Goal: Information Seeking & Learning: Learn about a topic

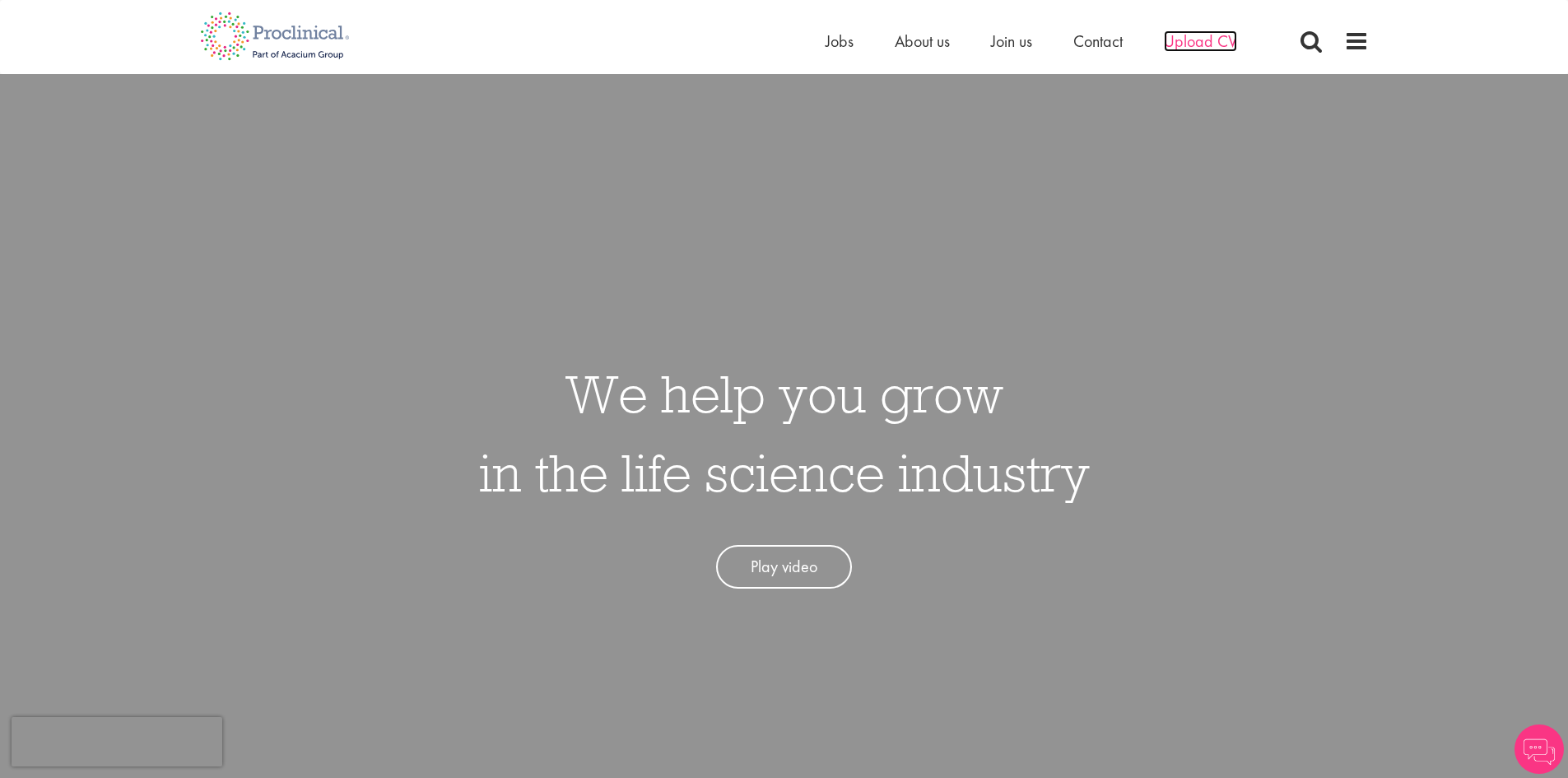
click at [1204, 37] on span "Upload CV" at bounding box center [1200, 41] width 73 height 22
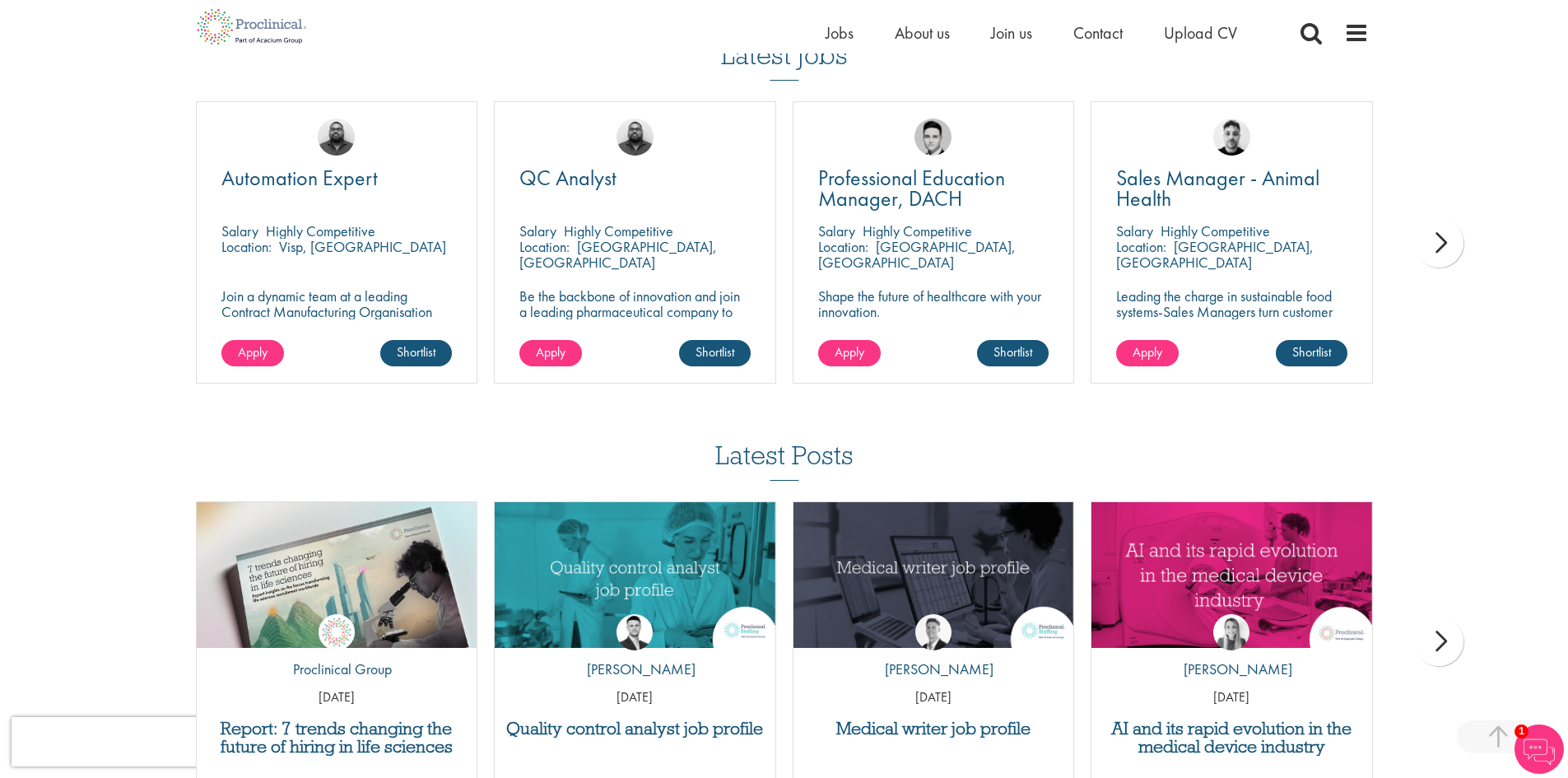
scroll to position [1070, 0]
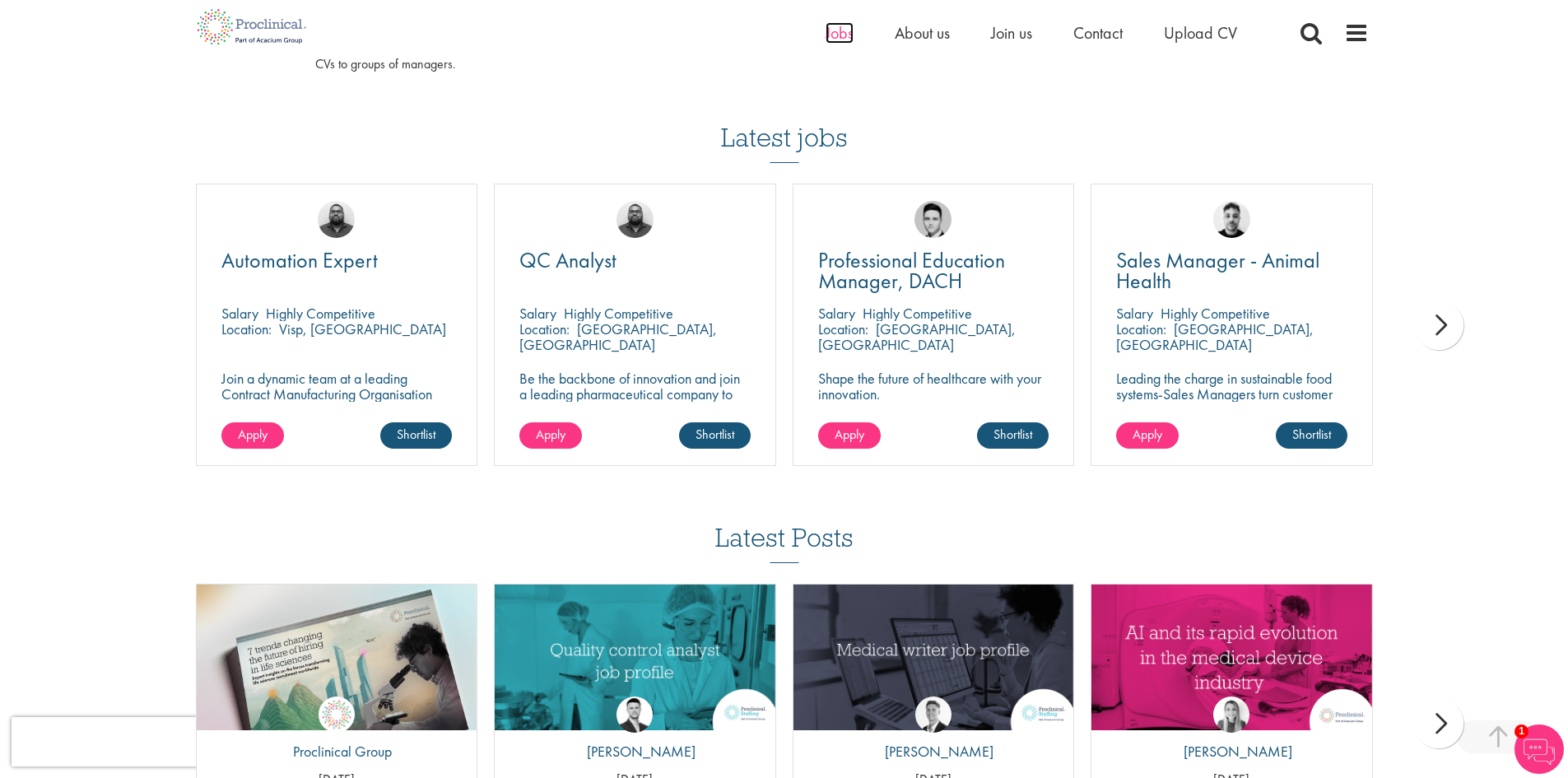
click at [845, 34] on span "Jobs" at bounding box center [840, 33] width 28 height 22
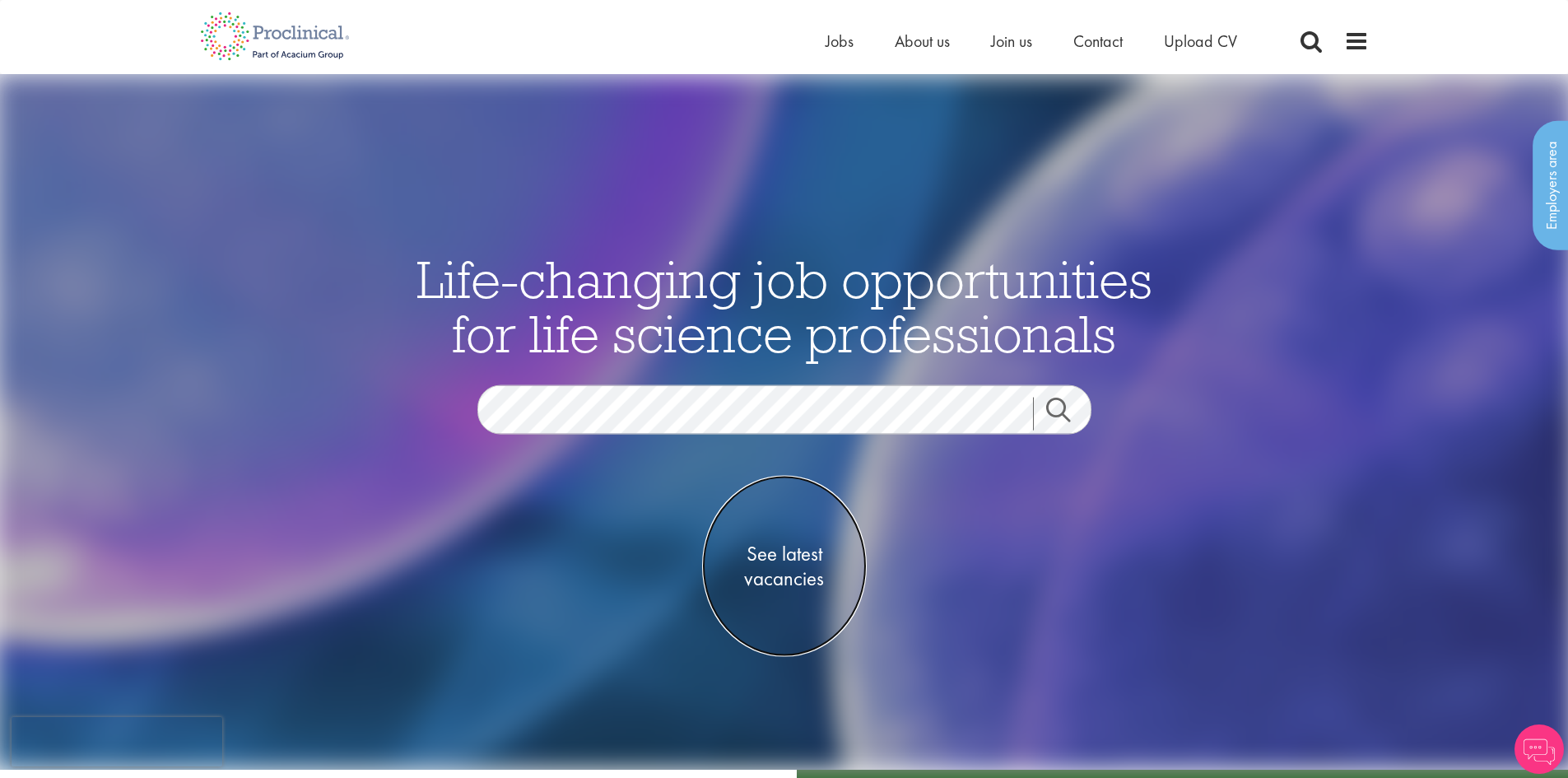
click at [771, 571] on span "See latest vacancies" at bounding box center [784, 566] width 164 height 50
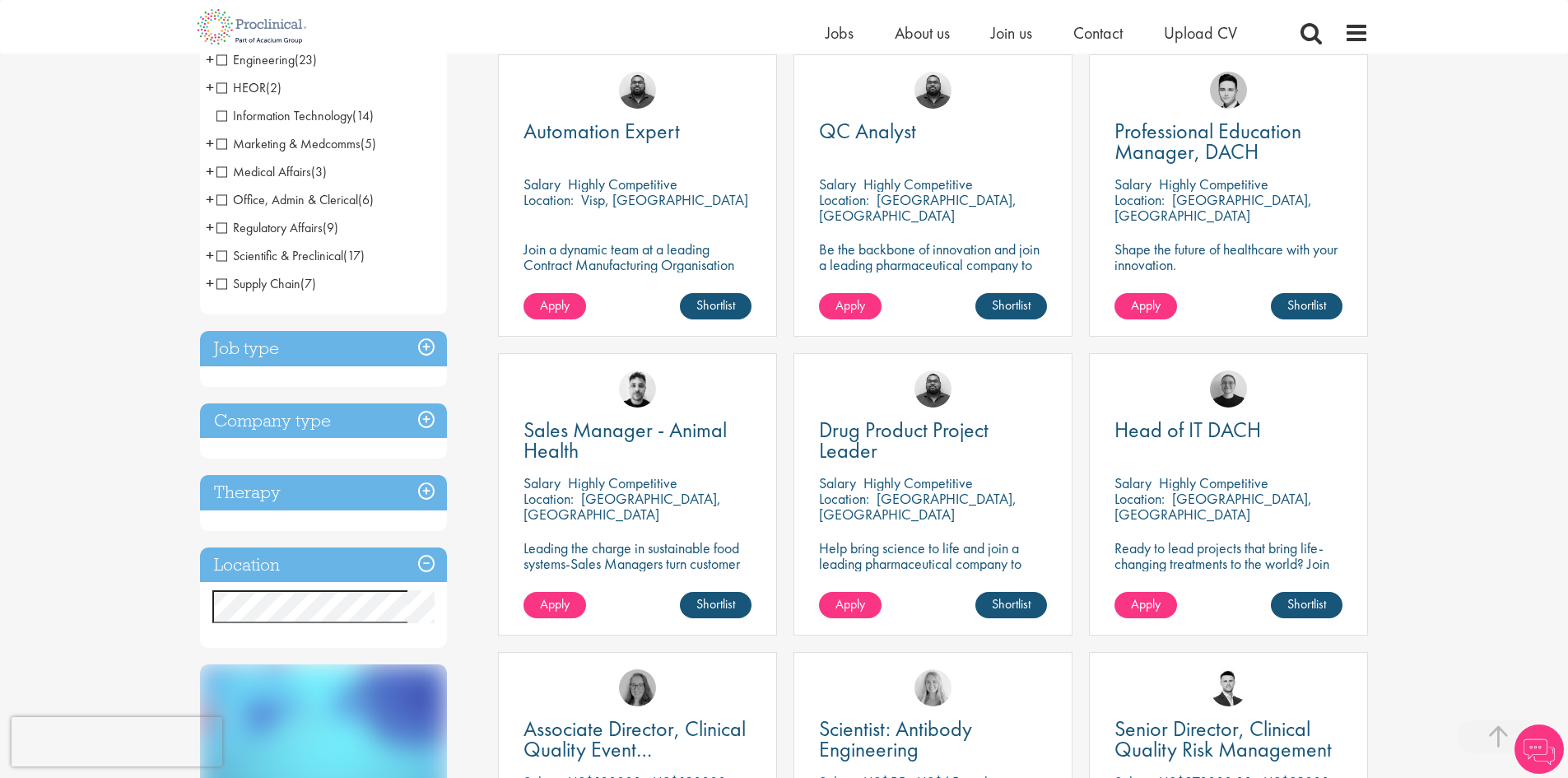
scroll to position [329, 0]
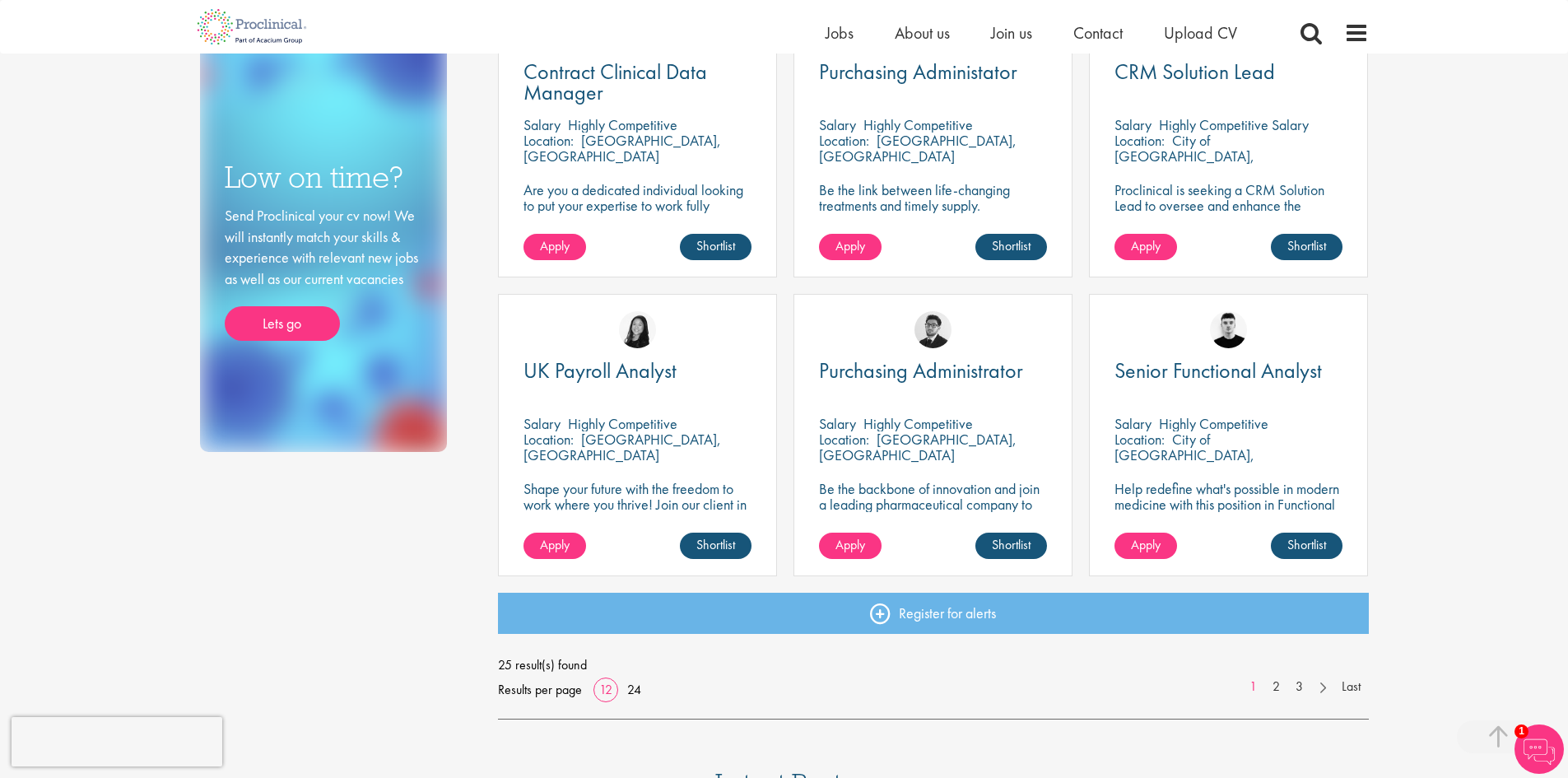
scroll to position [988, 0]
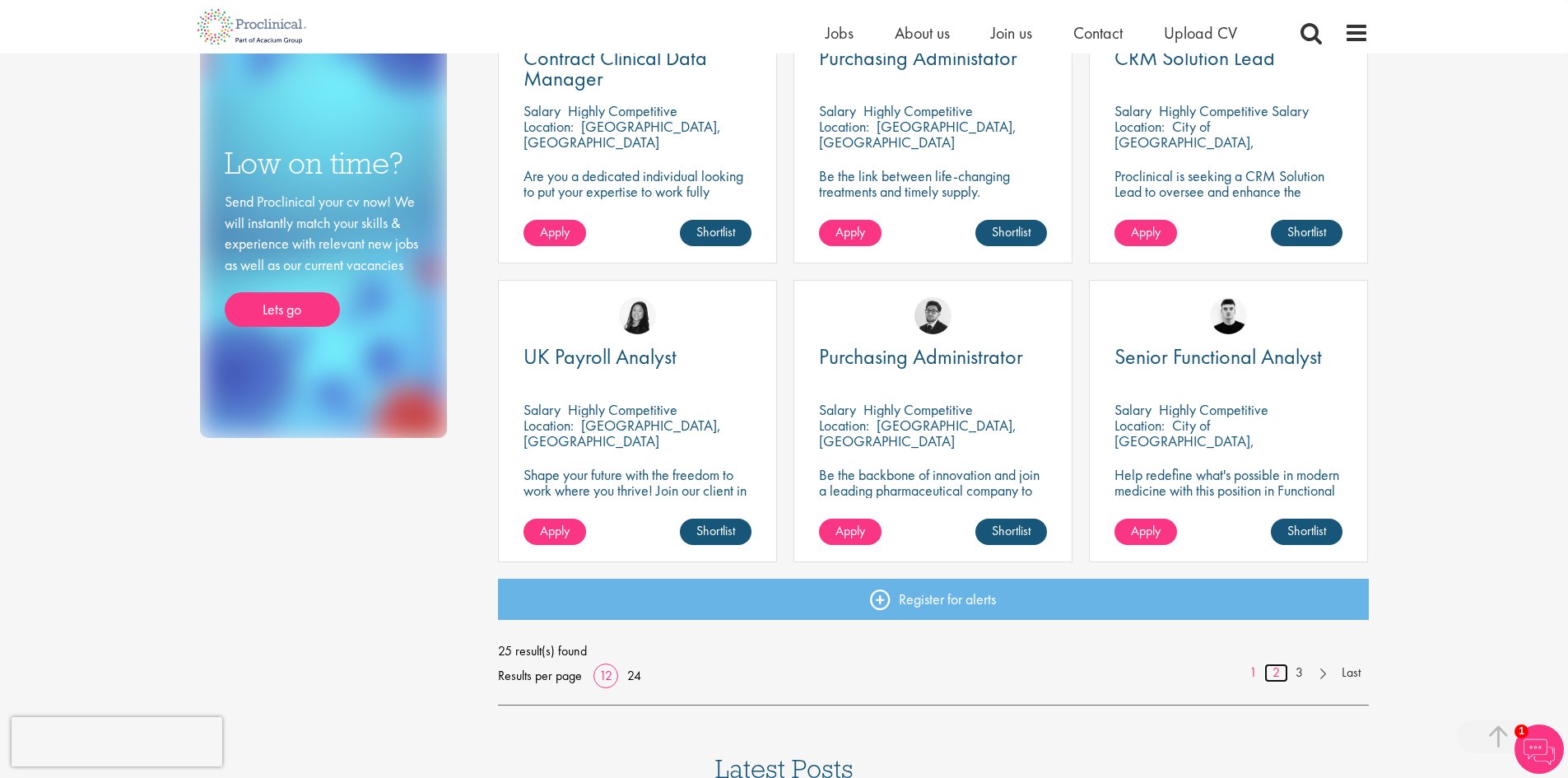
click at [1273, 677] on link "2" at bounding box center [1276, 673] width 24 height 19
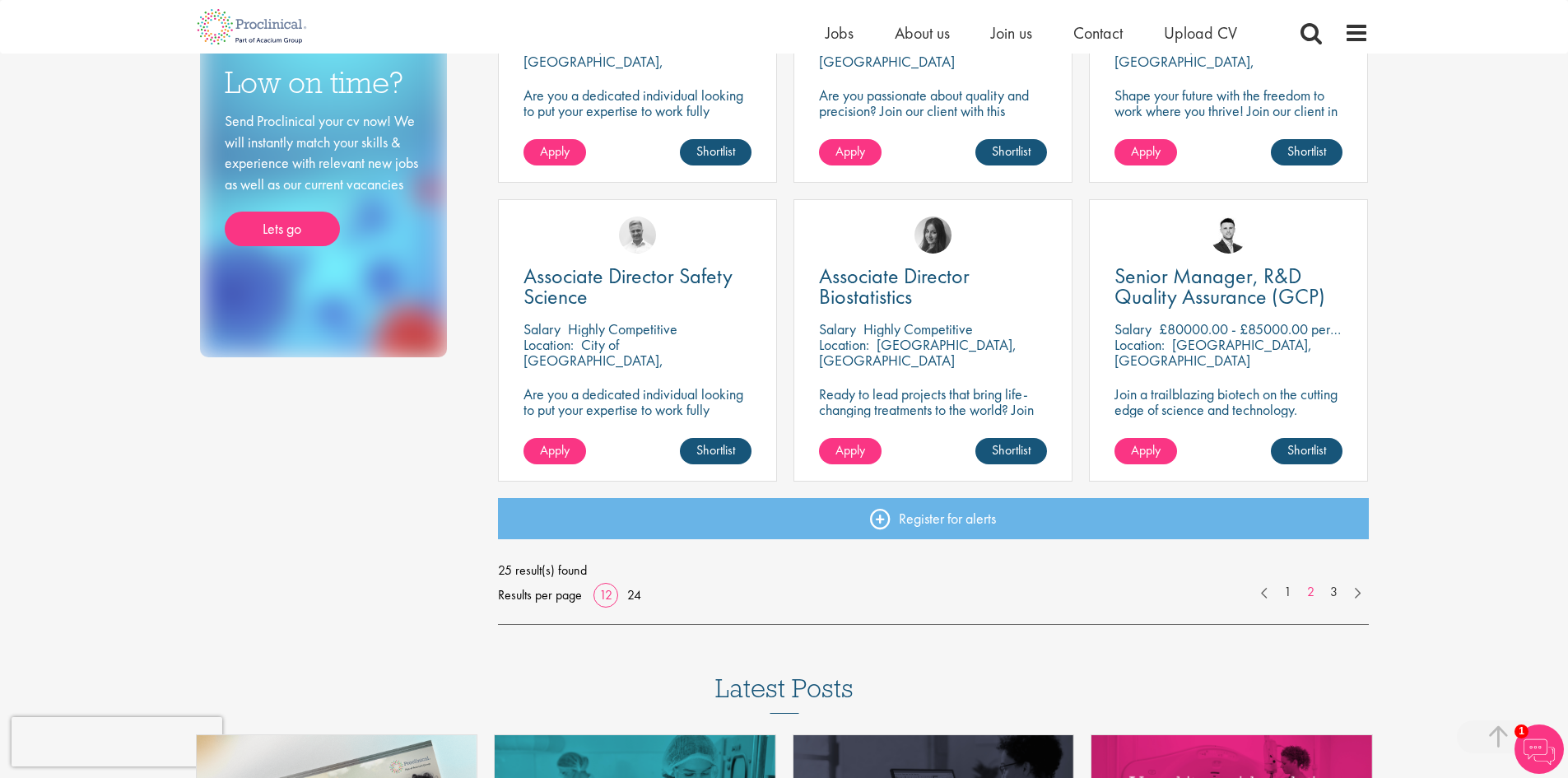
scroll to position [1070, 0]
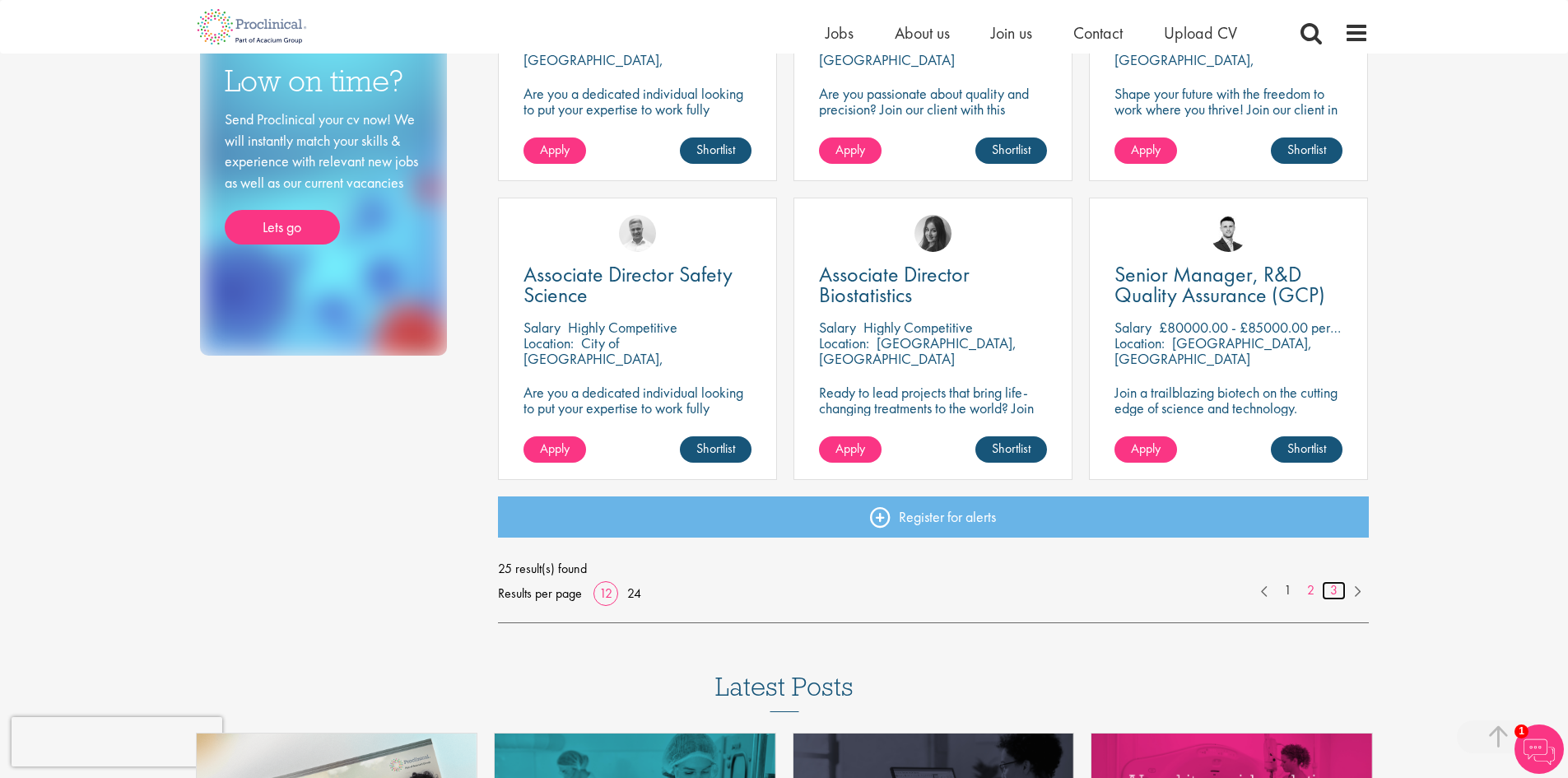
click at [1336, 587] on link "3" at bounding box center [1334, 591] width 24 height 19
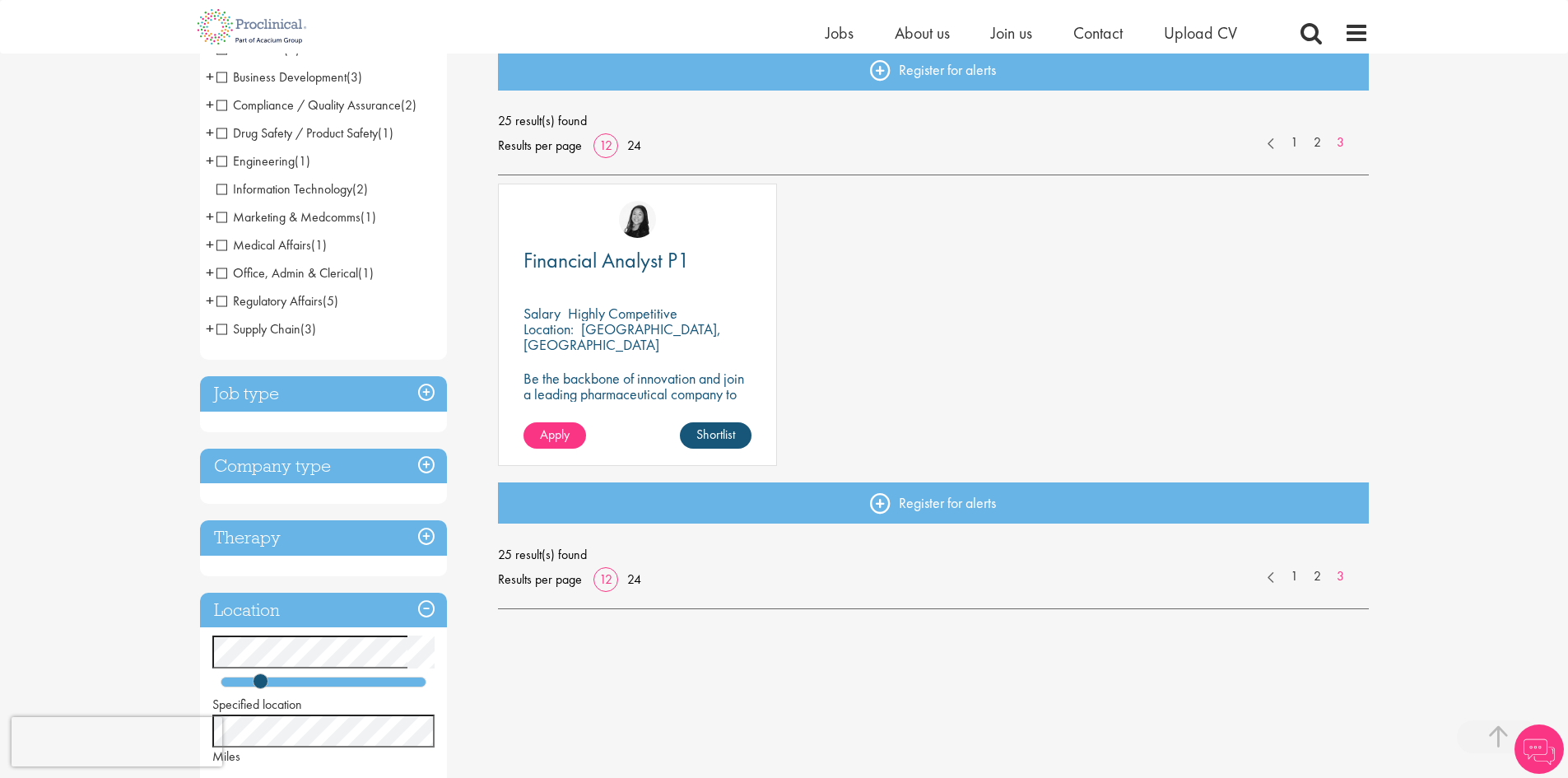
scroll to position [329, 0]
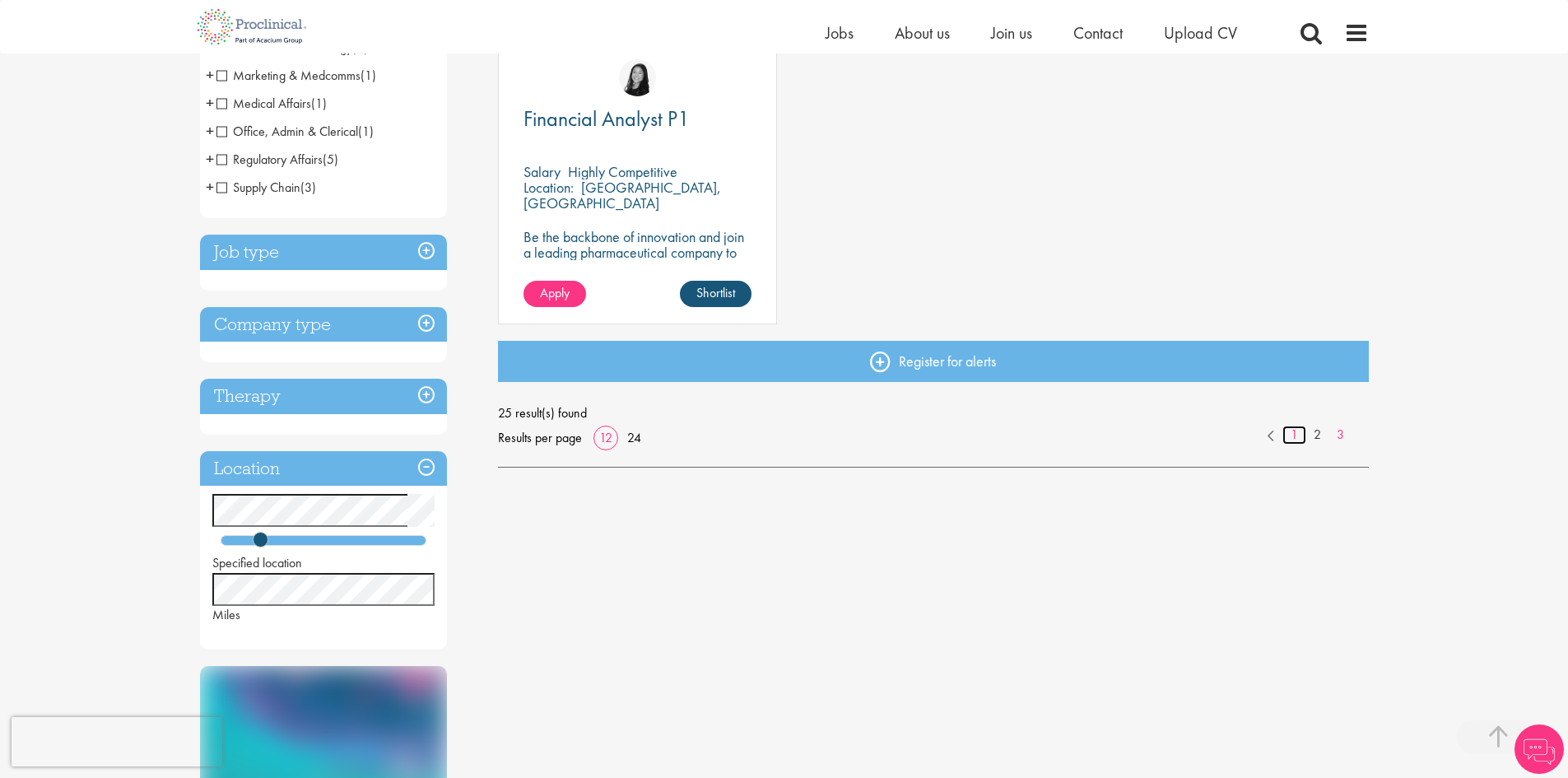
click at [1298, 434] on link "1" at bounding box center [1294, 435] width 24 height 19
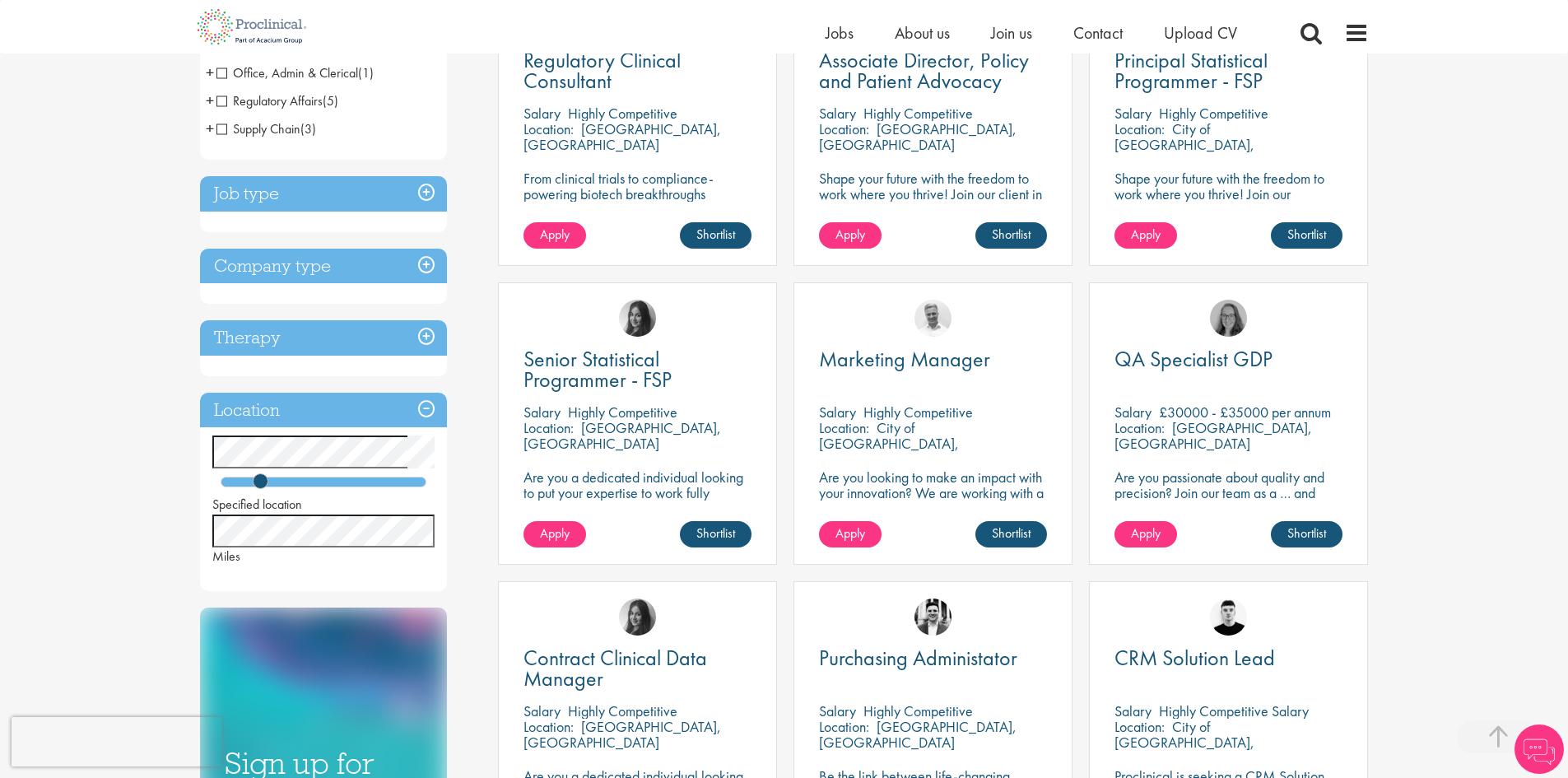
scroll to position [659, 0]
